Goal: Obtain resource: Download file/media

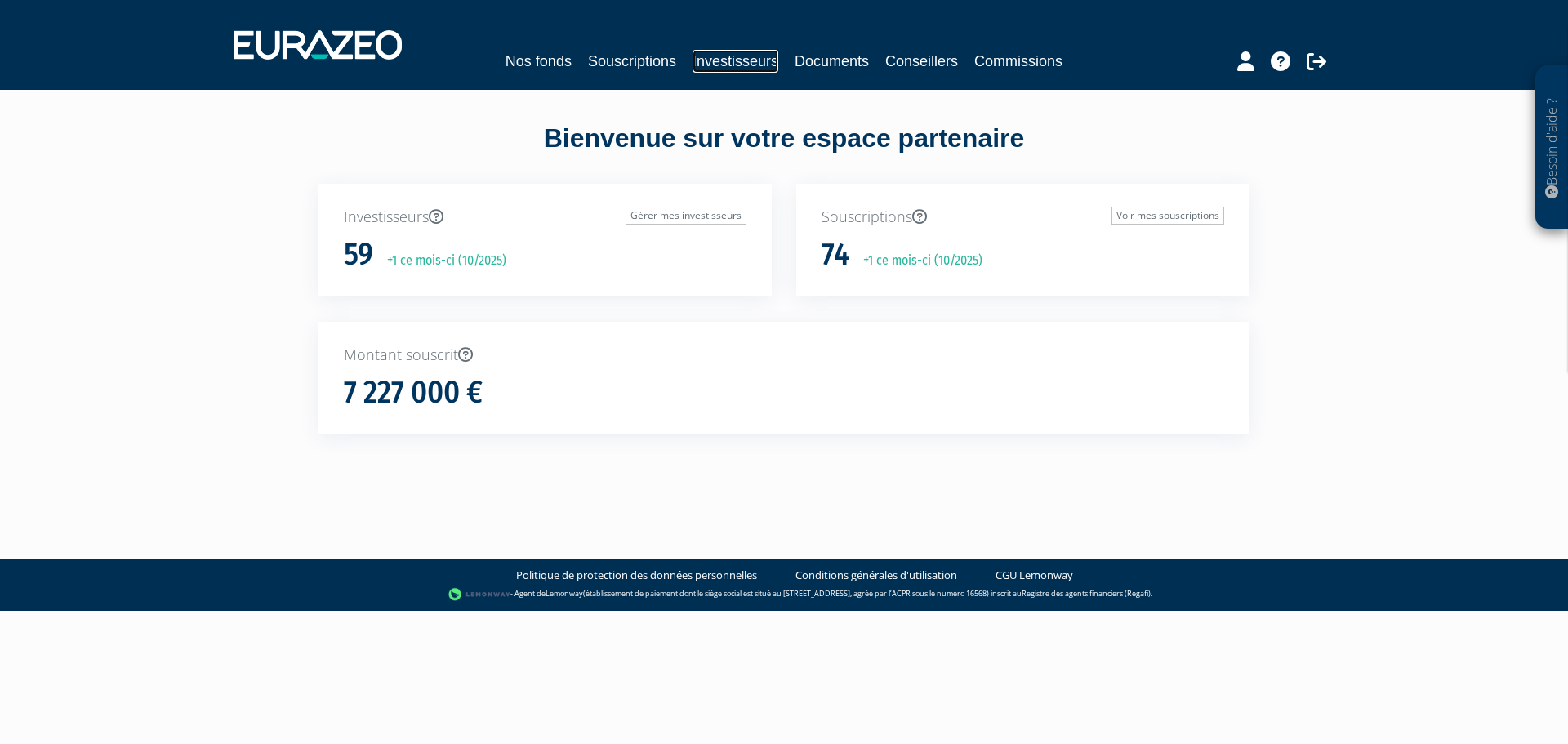
click at [714, 58] on link "Investisseurs" at bounding box center [735, 61] width 85 height 23
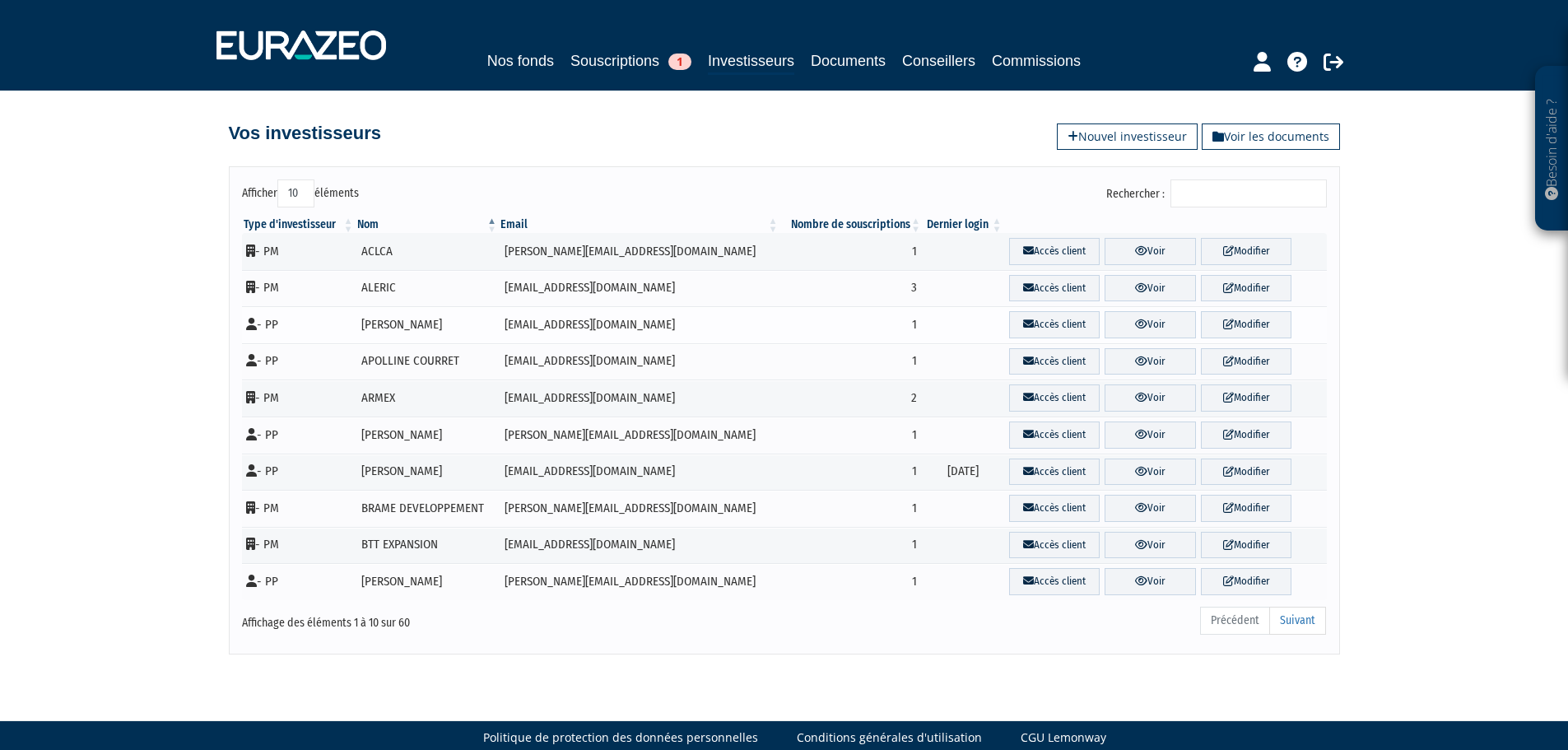
scroll to position [24, 0]
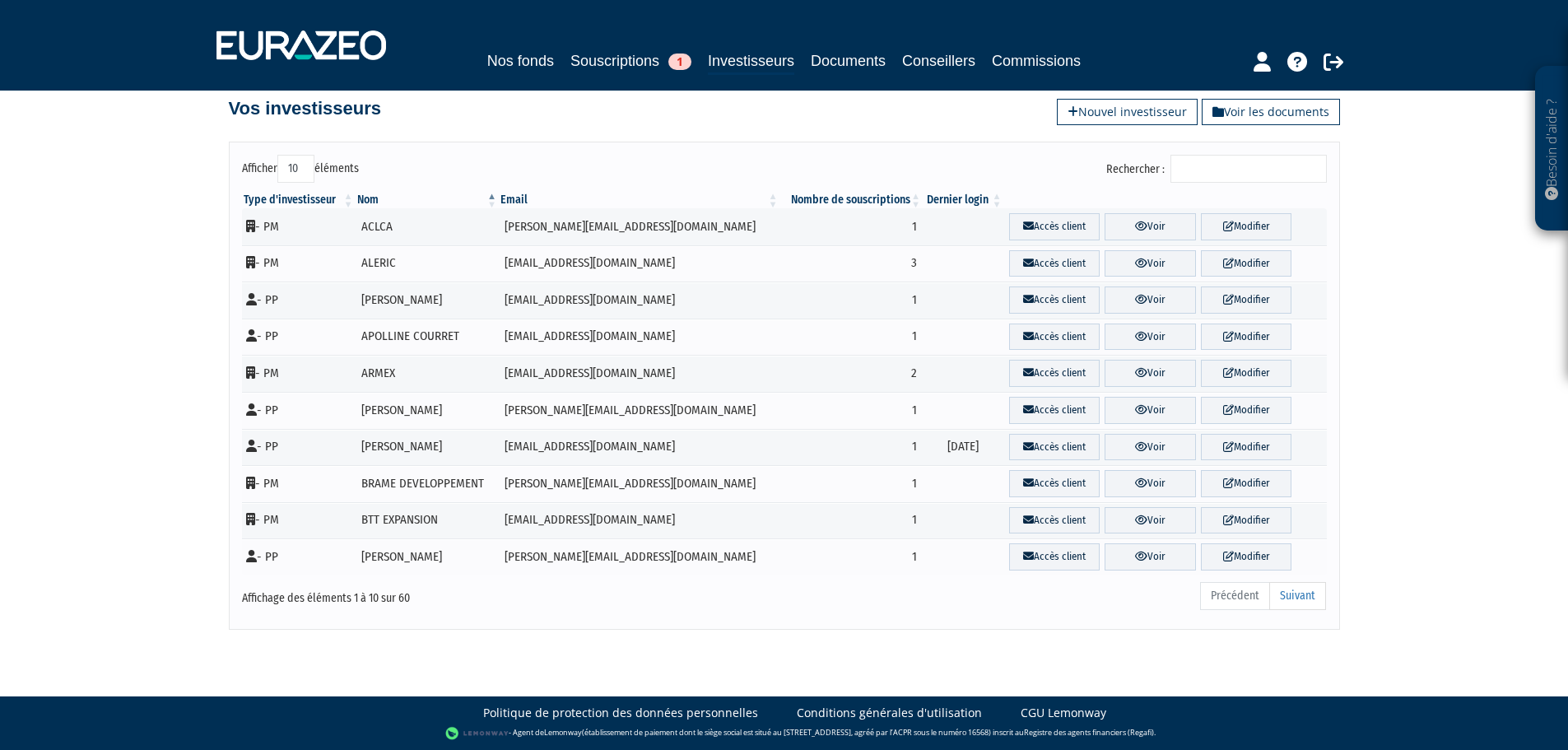
click at [1272, 167] on input "Rechercher :" at bounding box center [1248, 169] width 156 height 28
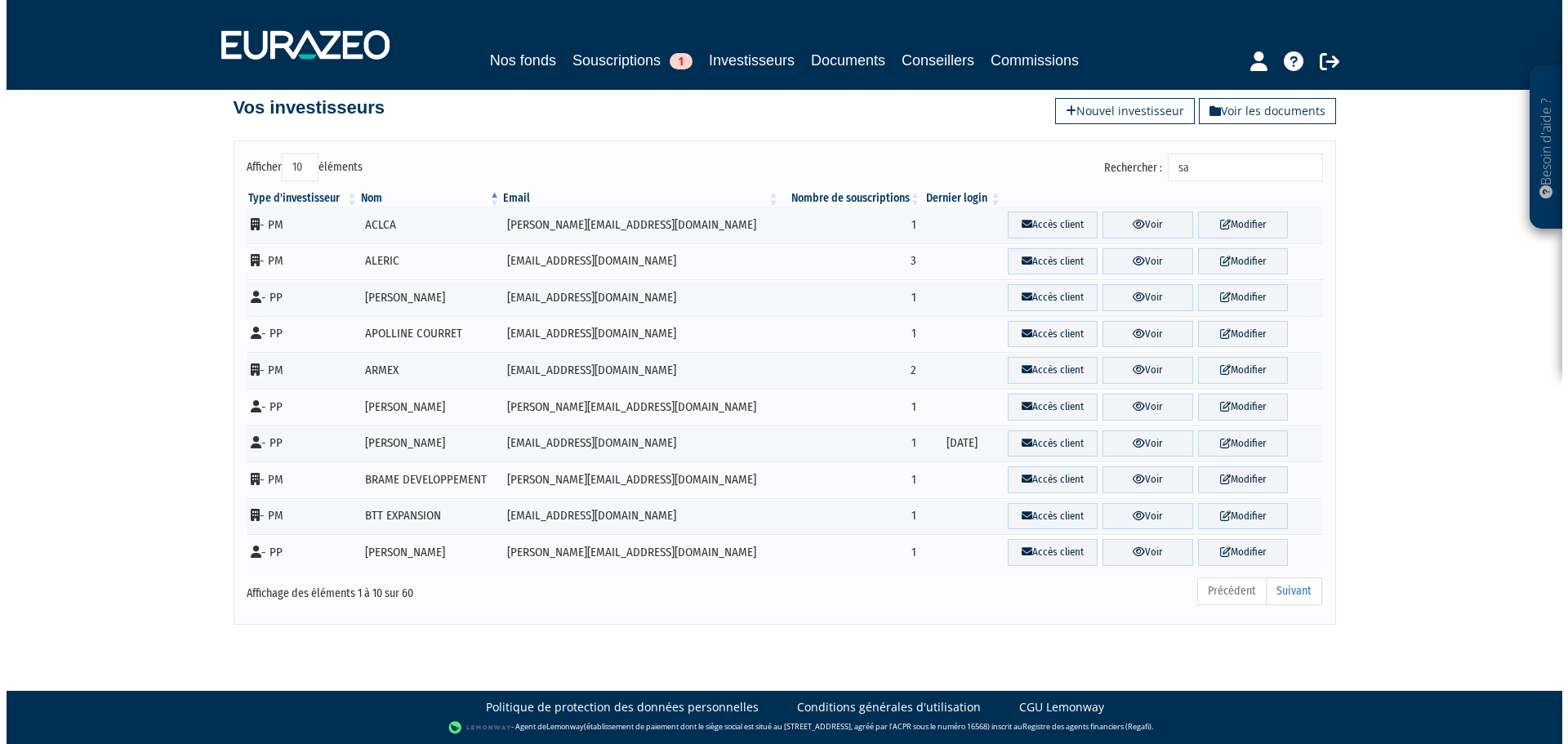
scroll to position [0, 0]
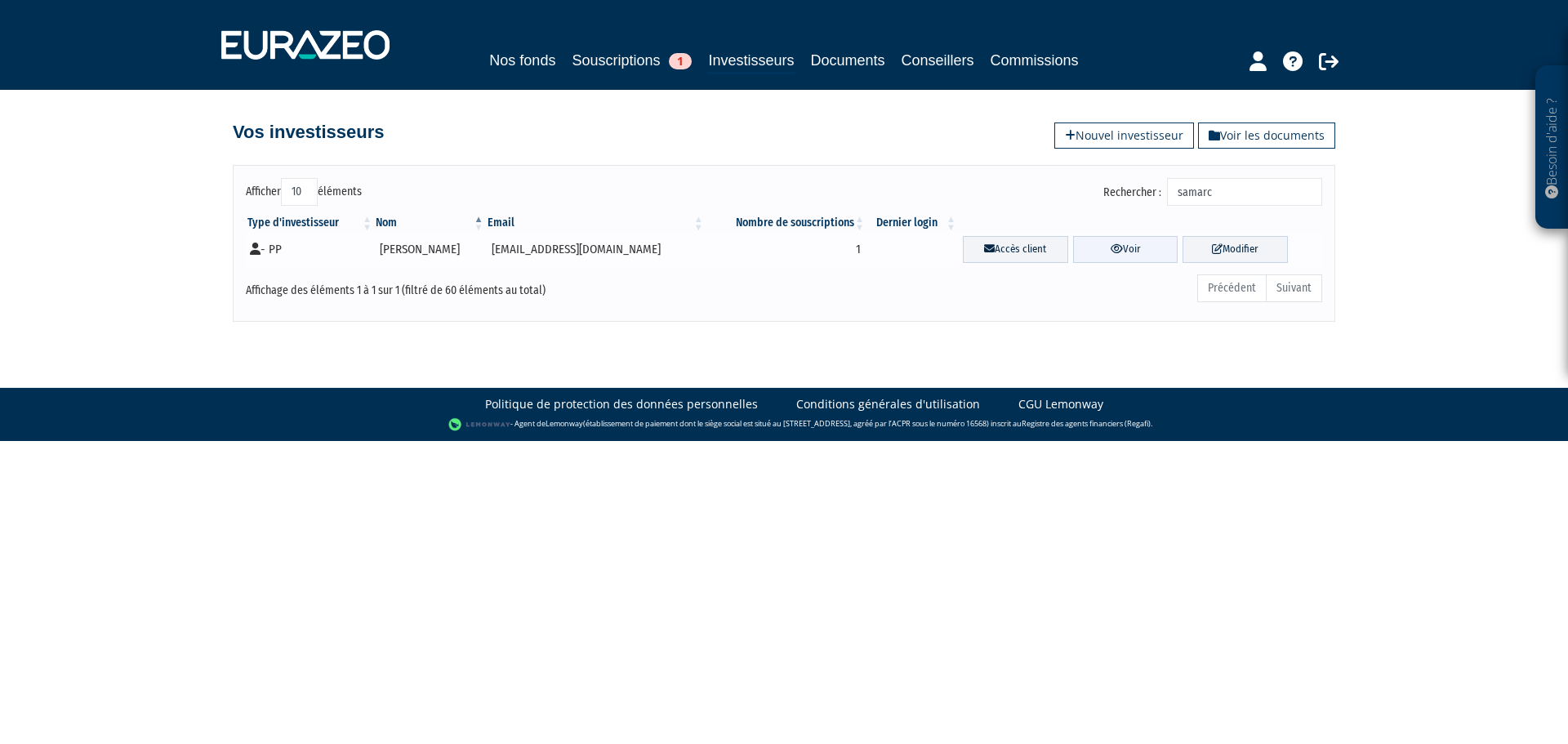
type input "samarc"
click at [1111, 250] on icon at bounding box center [1116, 248] width 12 height 10
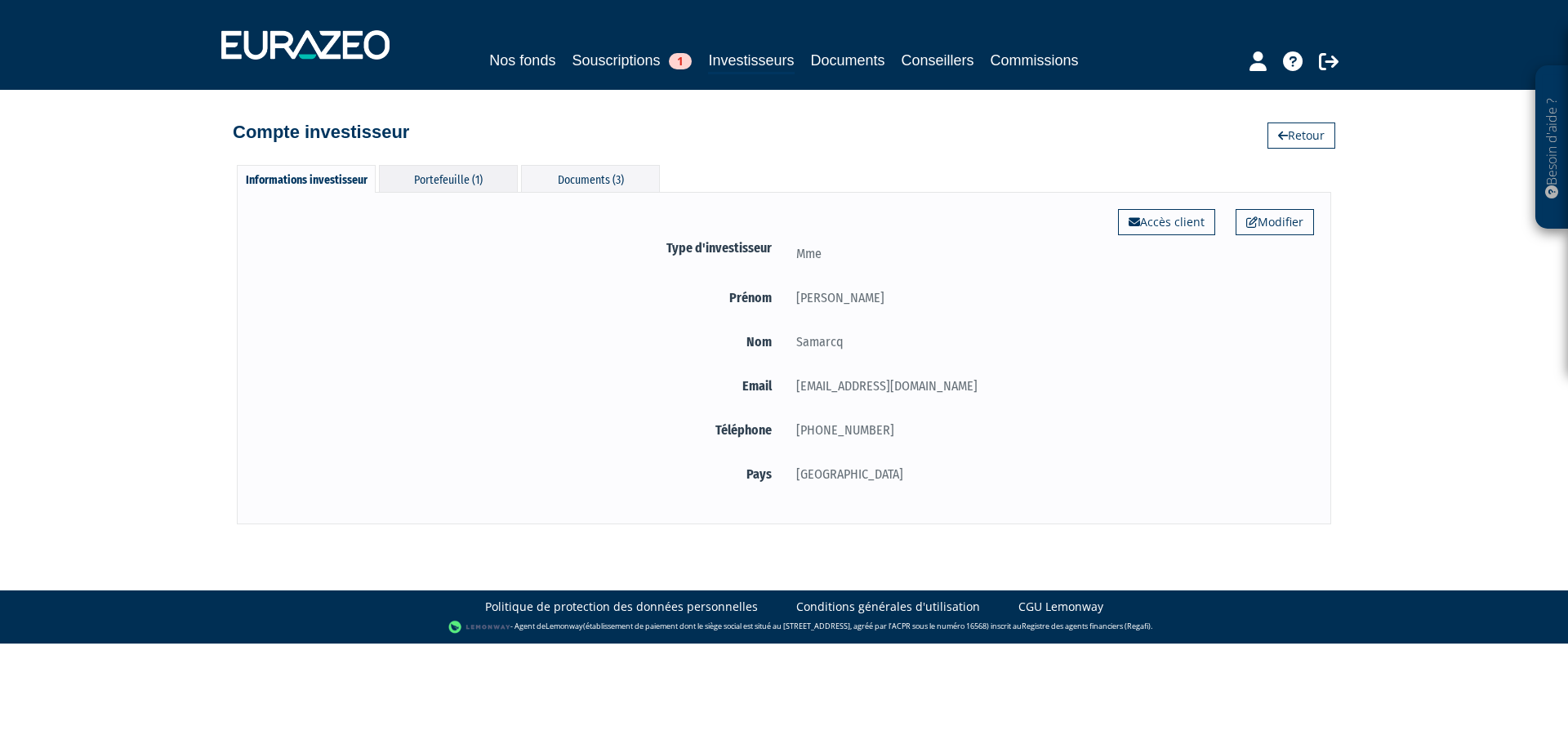
click at [468, 176] on div "Portefeuille (1)" at bounding box center [449, 178] width 139 height 27
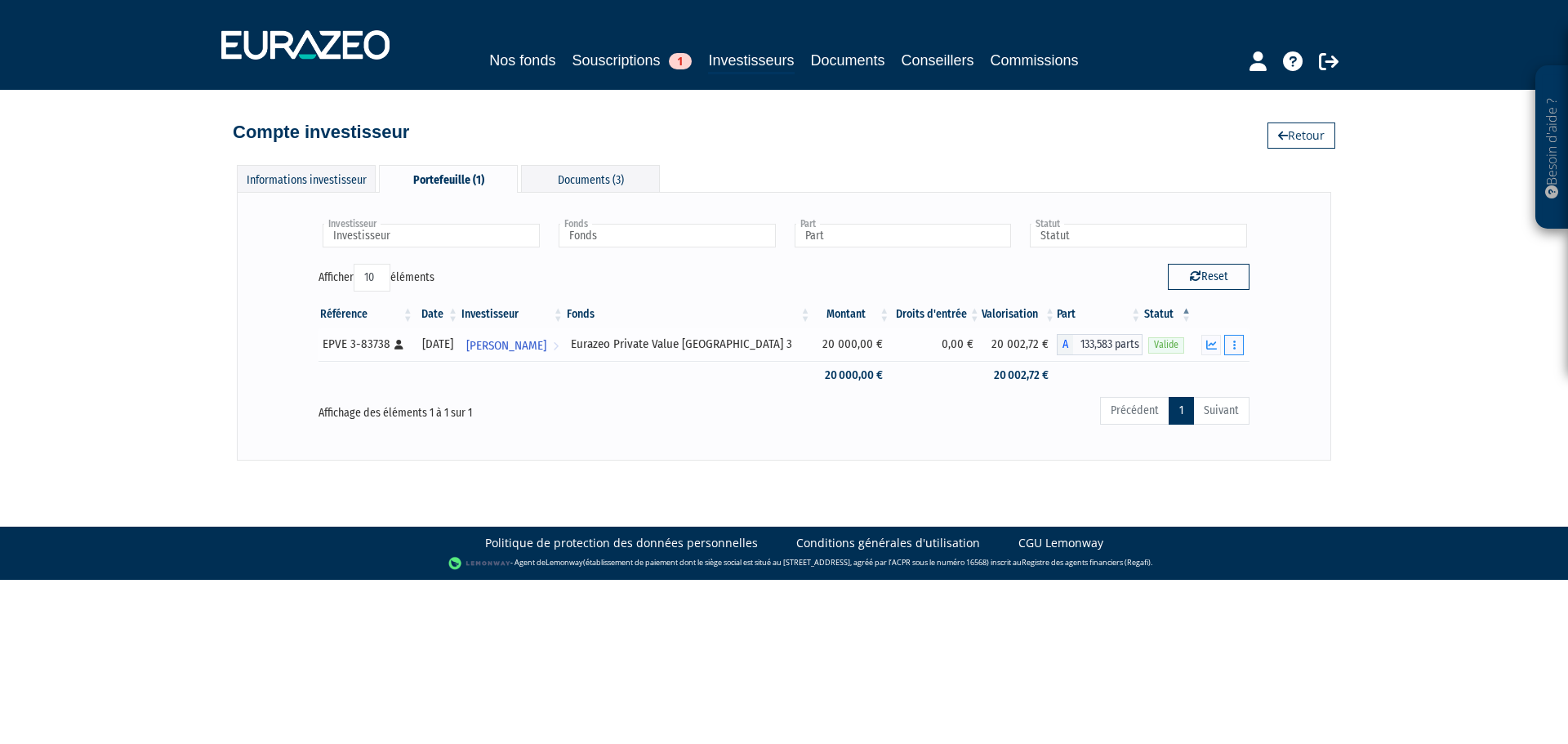
click at [1233, 340] on icon "button" at bounding box center [1234, 344] width 3 height 10
click at [1216, 366] on link "Documents" at bounding box center [1198, 374] width 82 height 27
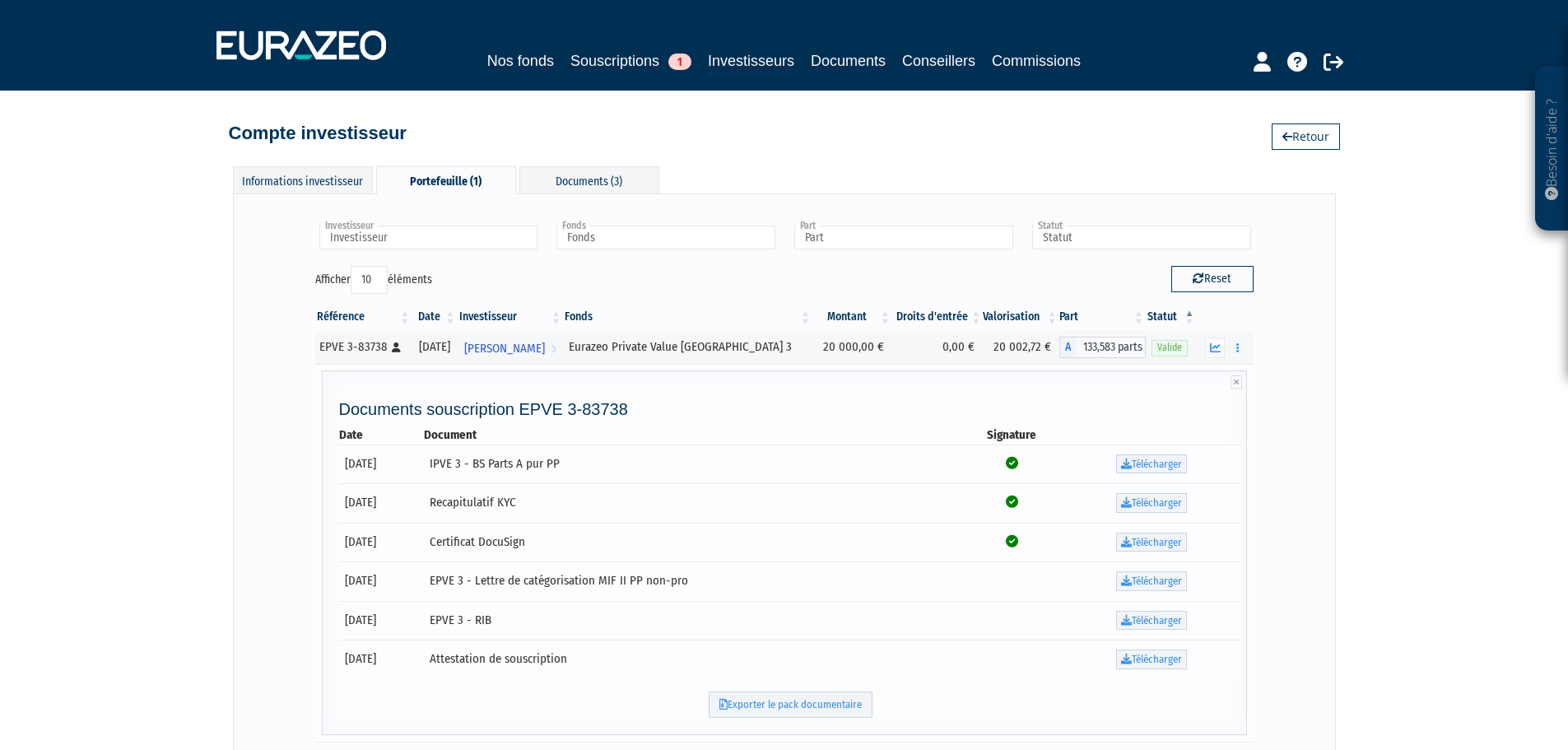
click at [1160, 469] on link "Télécharger" at bounding box center [1152, 464] width 71 height 20
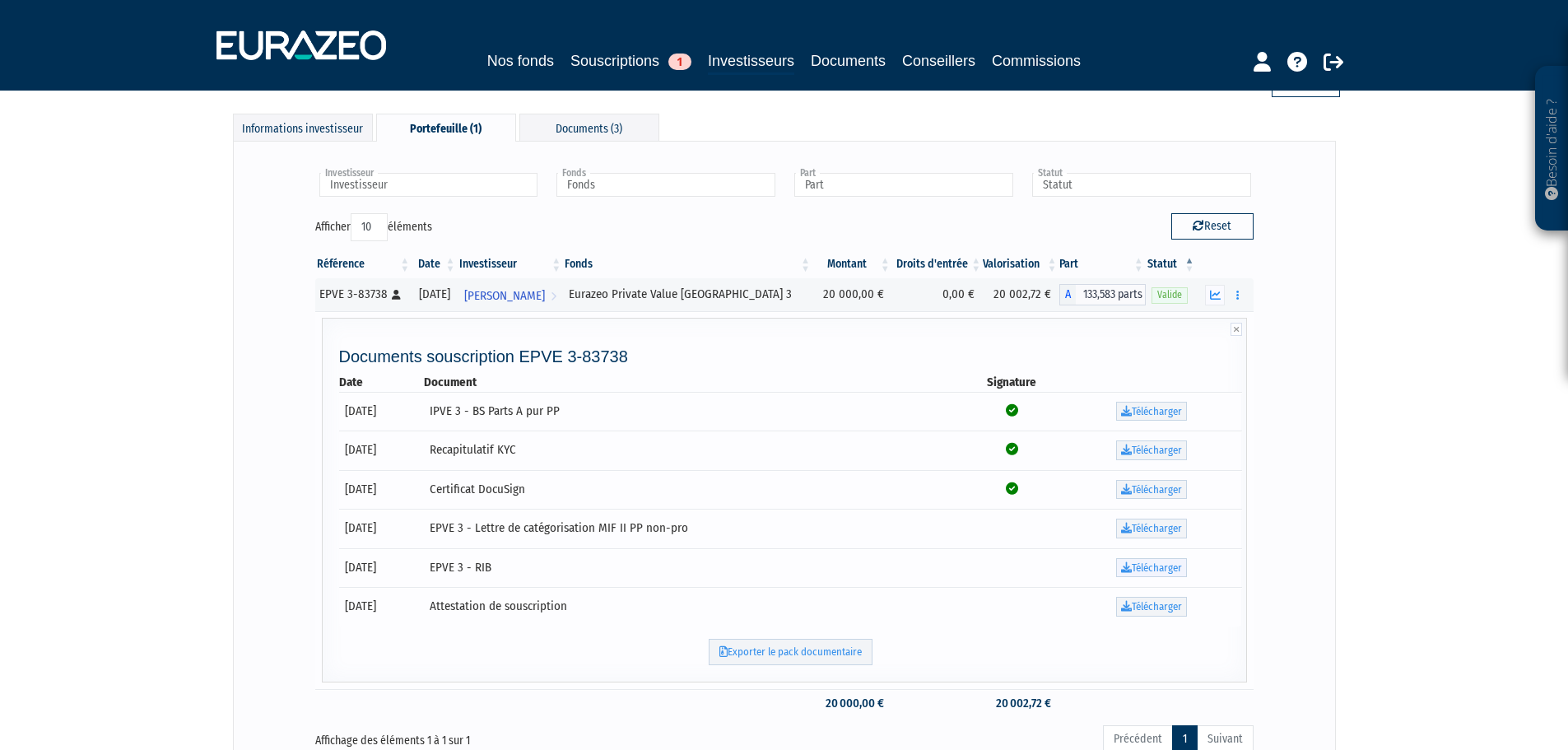
scroll to position [212, 0]
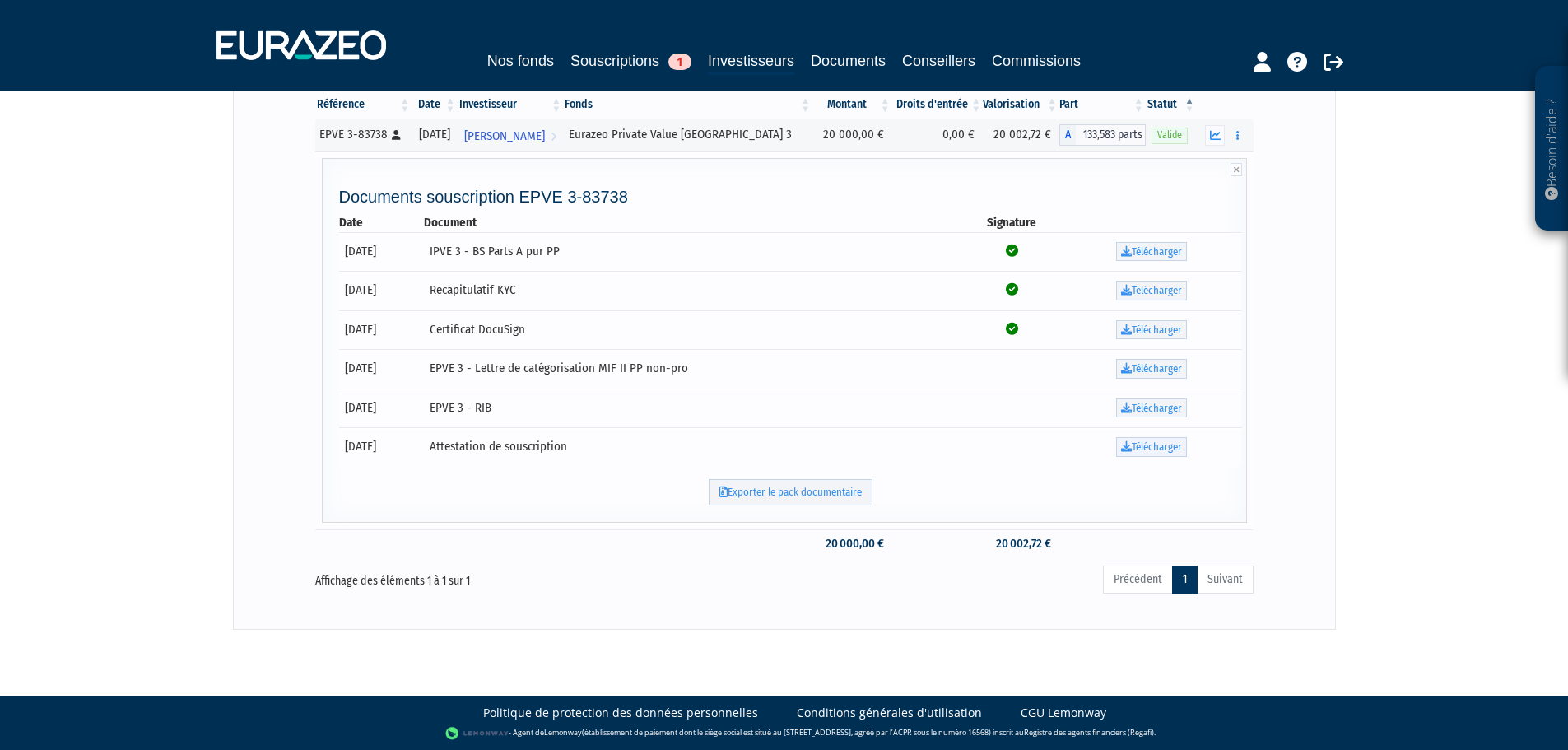
click at [1176, 451] on link "Télécharger" at bounding box center [1152, 447] width 71 height 20
